Goal: Task Accomplishment & Management: Manage account settings

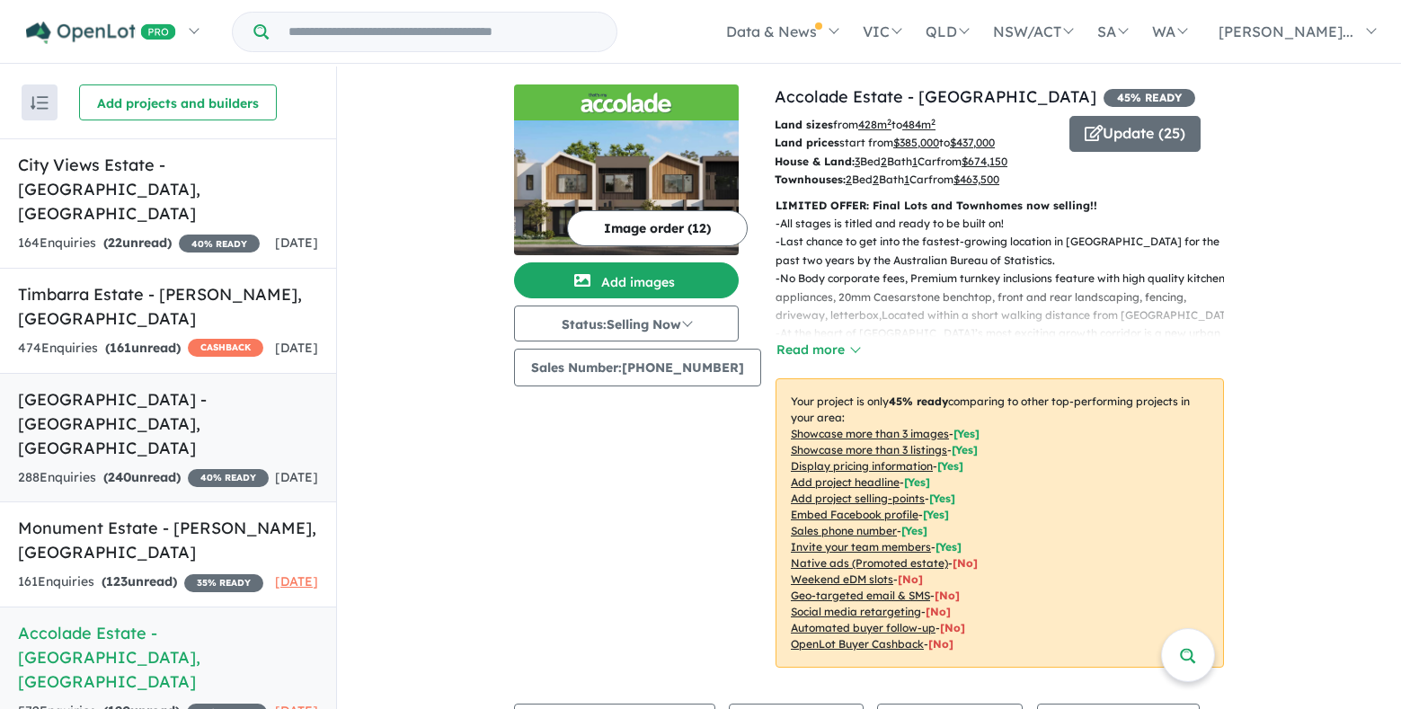
click at [136, 385] on link "[GEOGRAPHIC_DATA] - [GEOGRAPHIC_DATA][PERSON_NAME][GEOGRAPHIC_DATA] 288 Enquir …" at bounding box center [168, 438] width 336 height 130
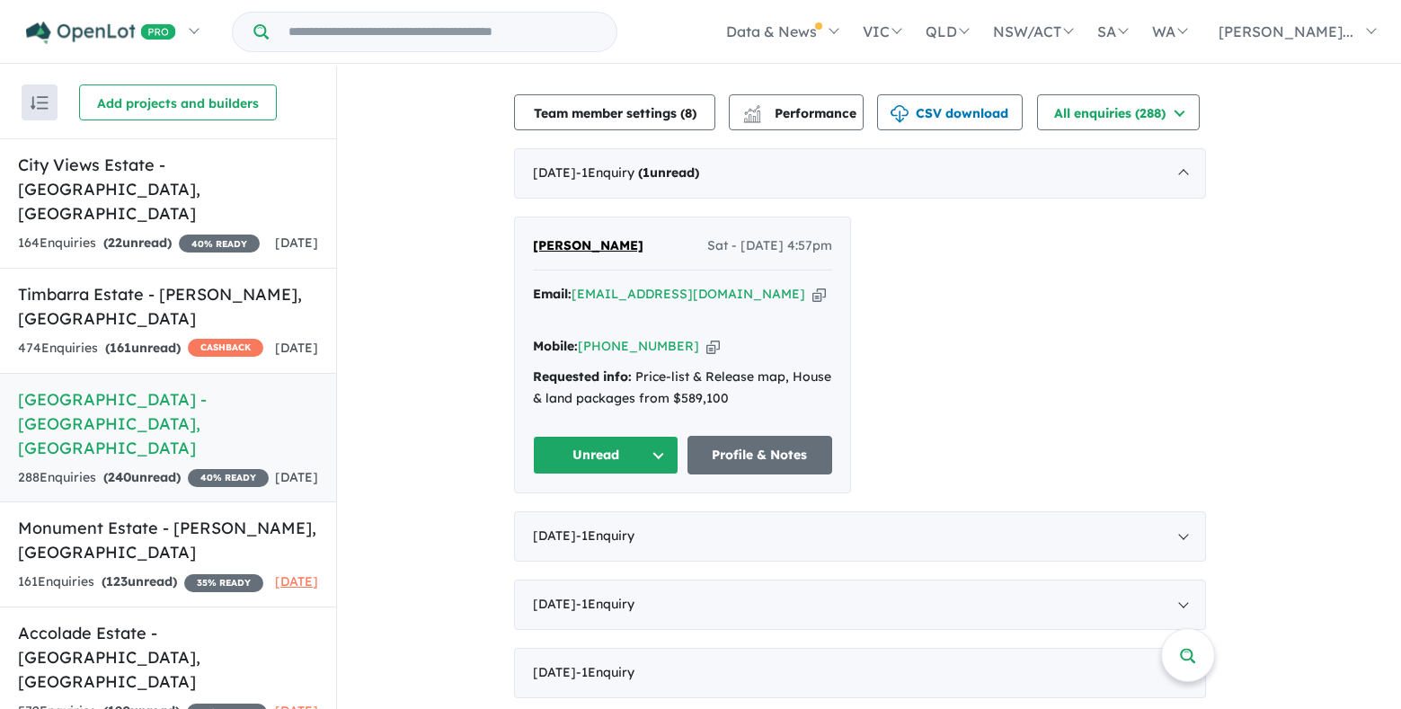
scroll to position [694, 0]
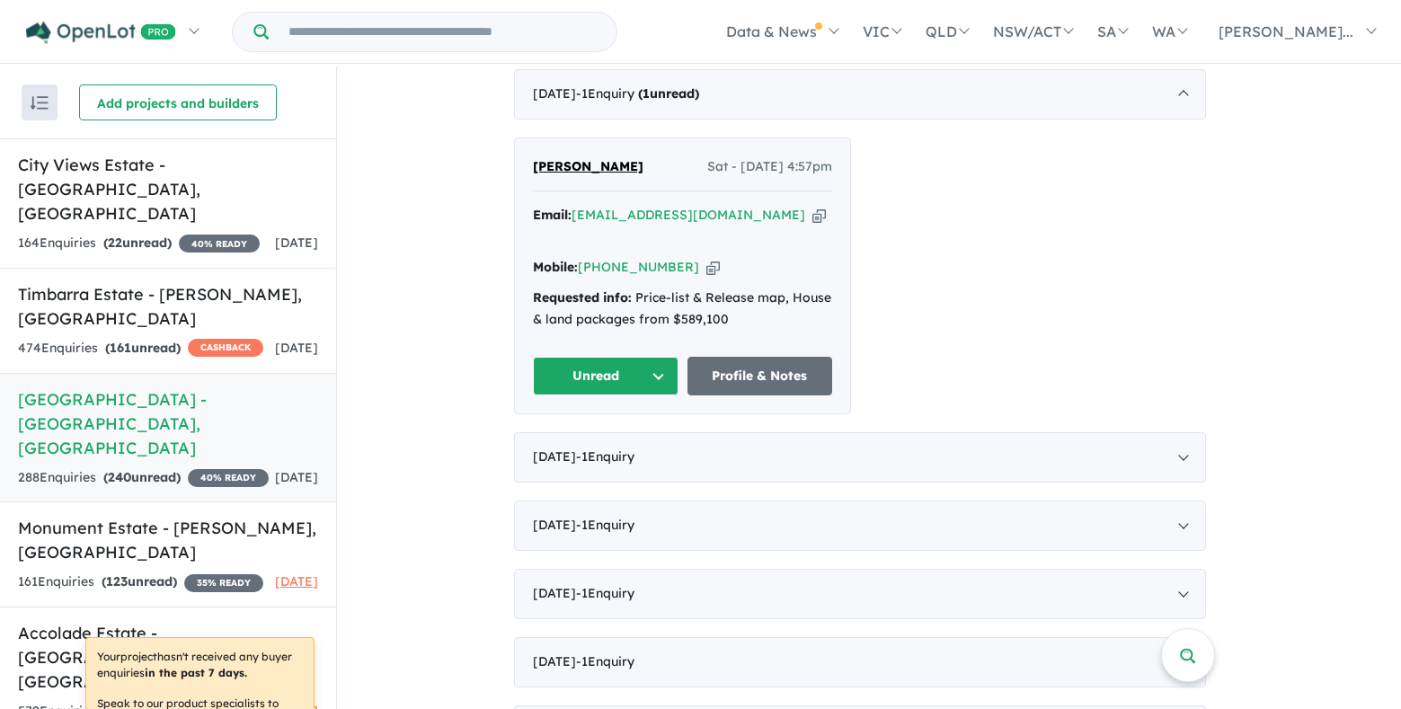
click at [664, 357] on button "Unread" at bounding box center [606, 376] width 146 height 39
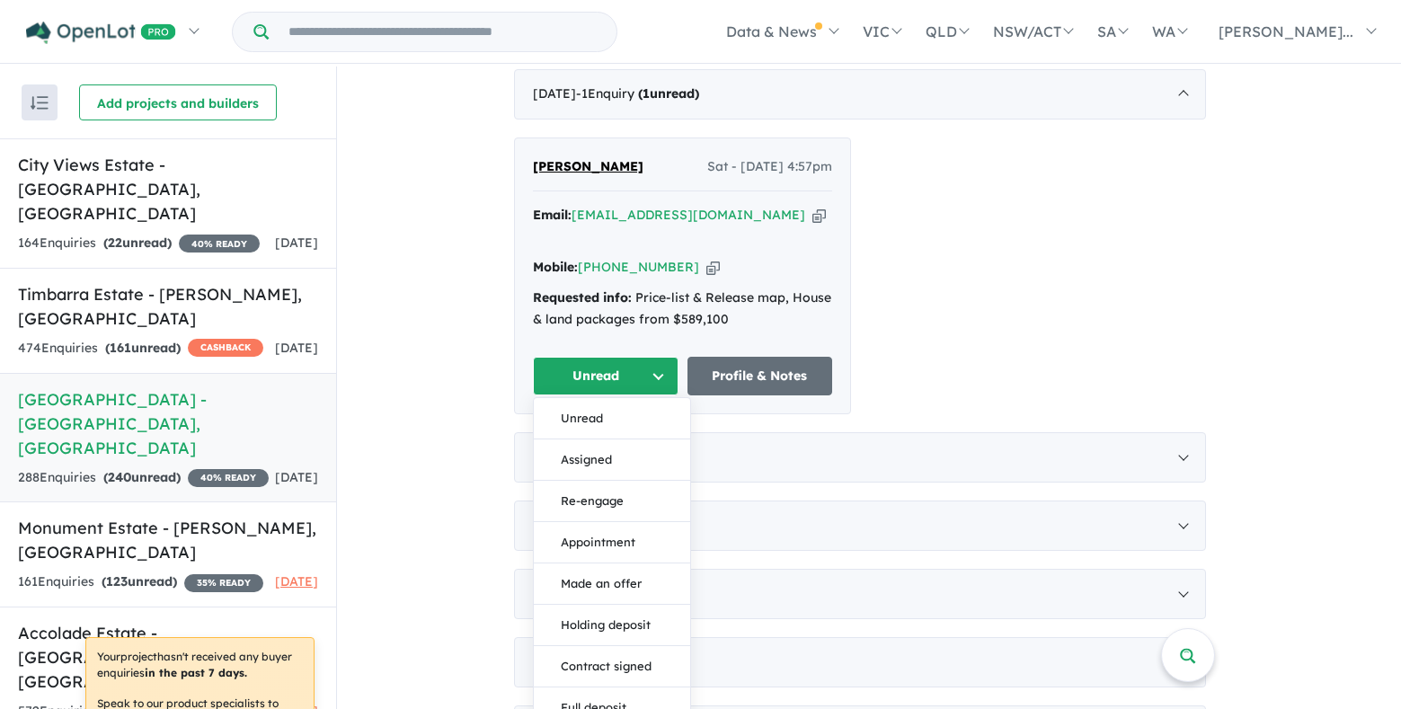
drag, startPoint x: 612, startPoint y: 419, endPoint x: 689, endPoint y: 347, distance: 105.5
click at [616, 439] on button "Assigned" at bounding box center [612, 459] width 156 height 41
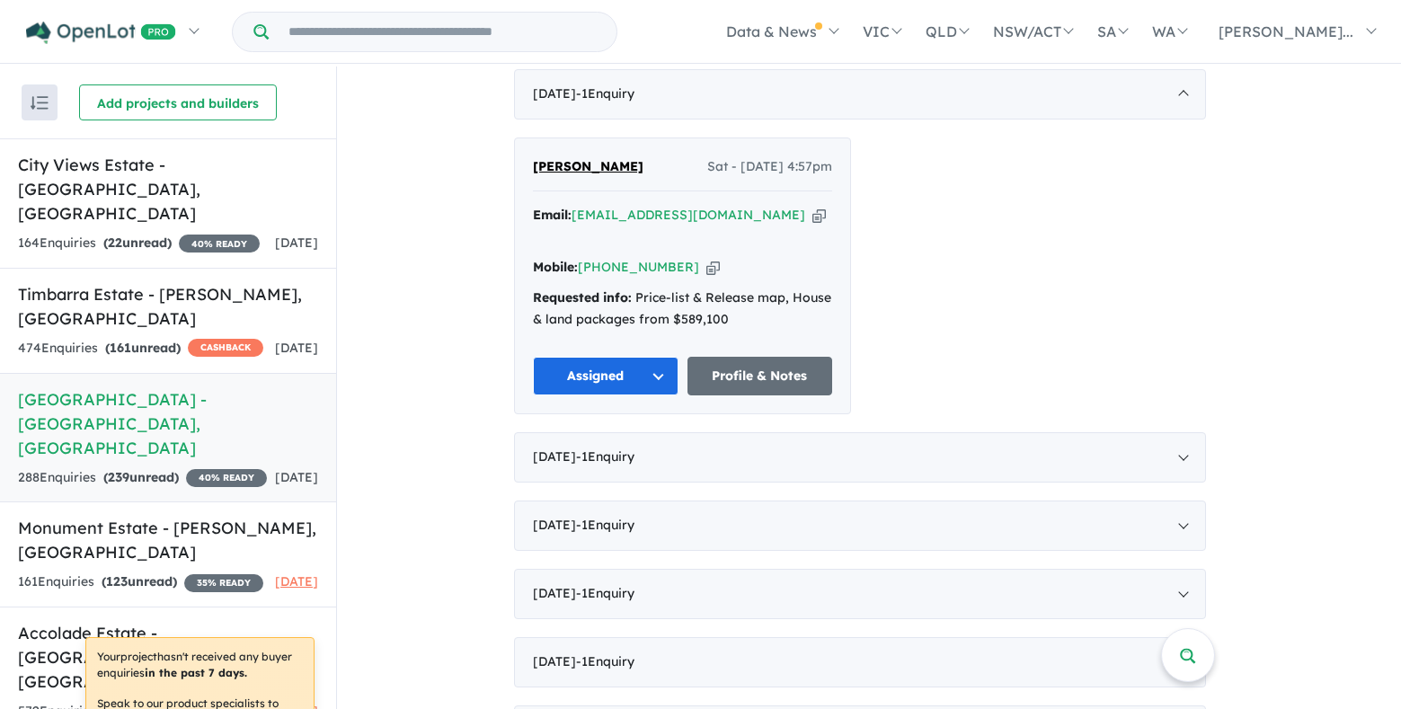
click at [706, 258] on icon "button" at bounding box center [712, 267] width 13 height 19
click at [812, 206] on icon "button" at bounding box center [818, 215] width 13 height 19
drag, startPoint x: 670, startPoint y: 143, endPoint x: 538, endPoint y: 141, distance: 132.1
click at [538, 156] on div "[PERSON_NAME] Sat - [DATE] 4:57pm" at bounding box center [682, 174] width 299 height 36
copy span "[PERSON_NAME]"
